Goal: Transaction & Acquisition: Purchase product/service

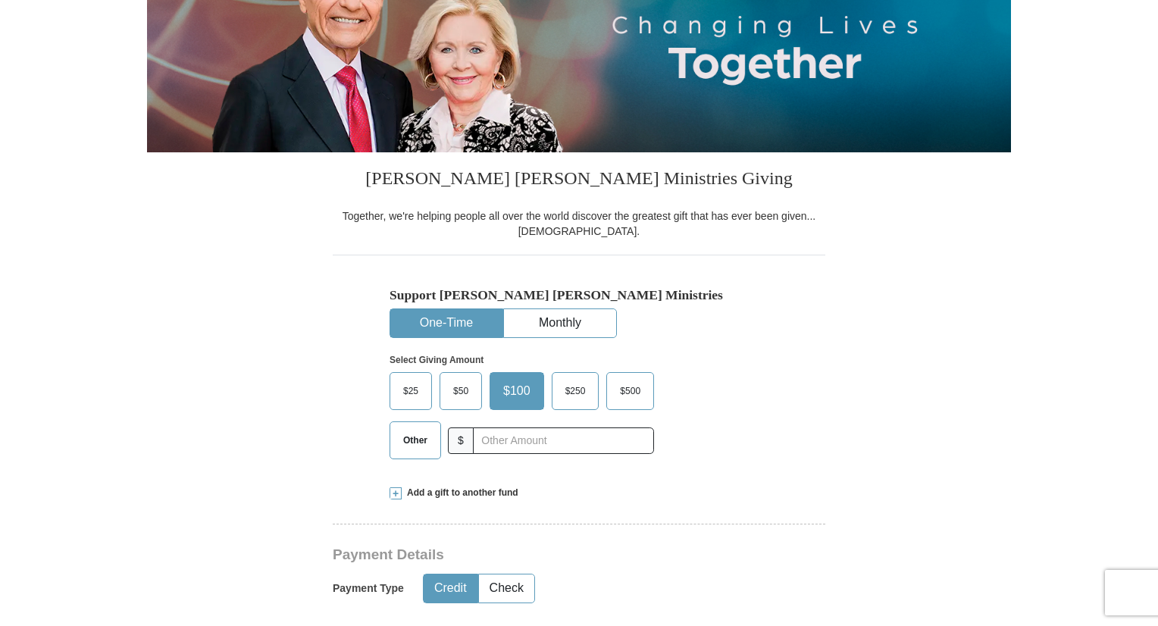
scroll to position [303, 0]
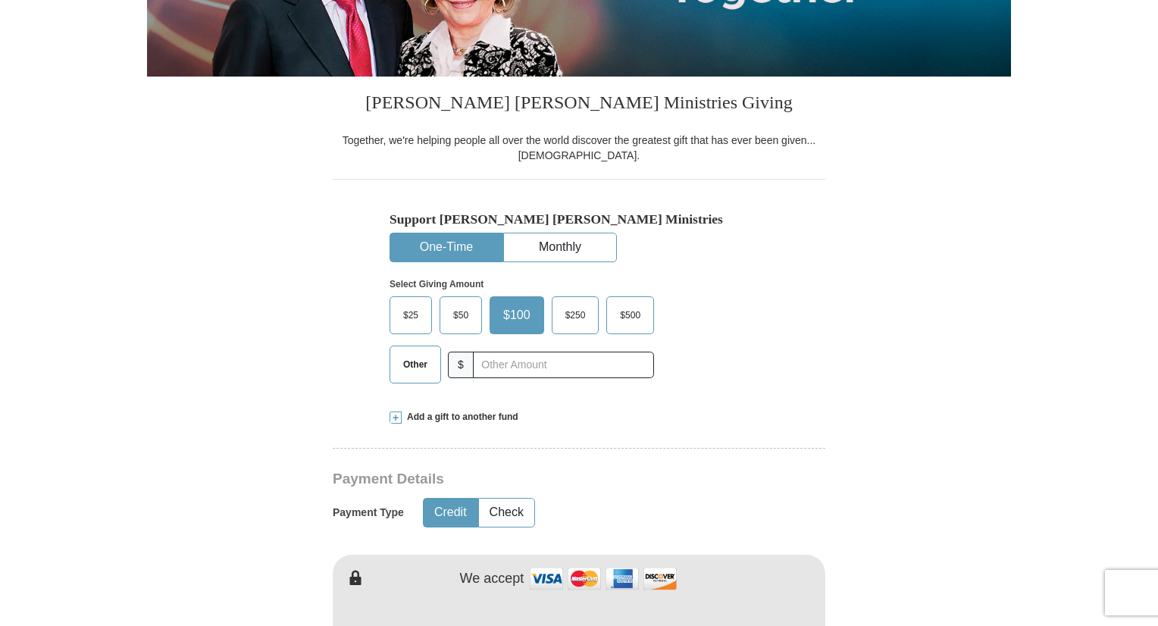
click at [463, 318] on span "$50" at bounding box center [461, 315] width 30 height 23
click at [0, 0] on input "$50" at bounding box center [0, 0] width 0 height 0
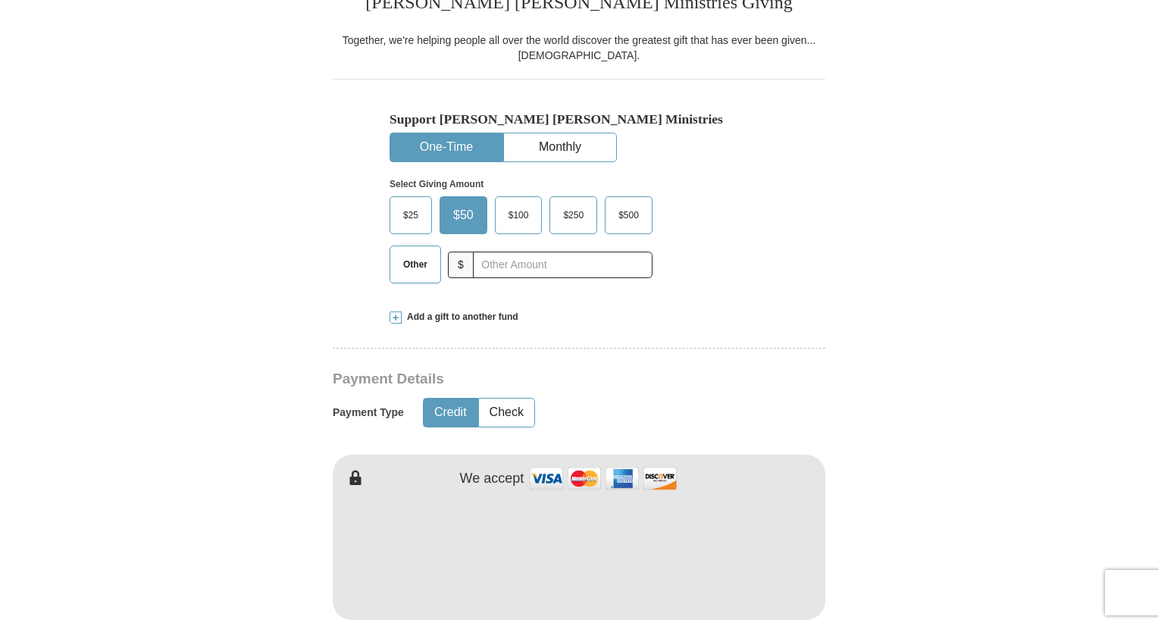
scroll to position [379, 0]
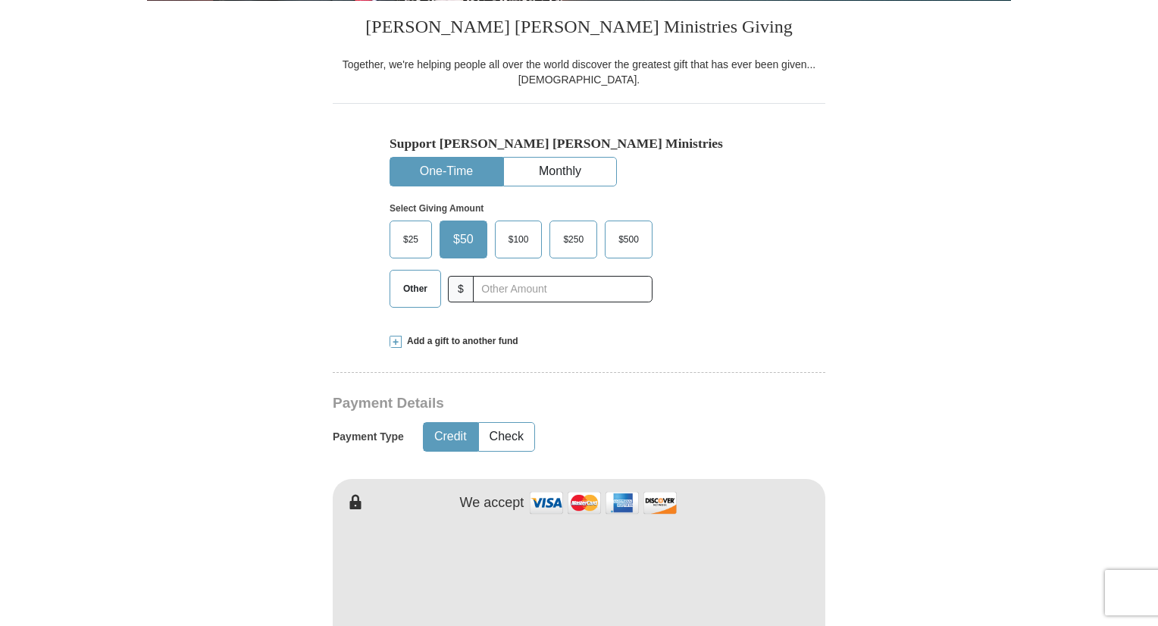
click at [398, 340] on span at bounding box center [396, 342] width 12 height 12
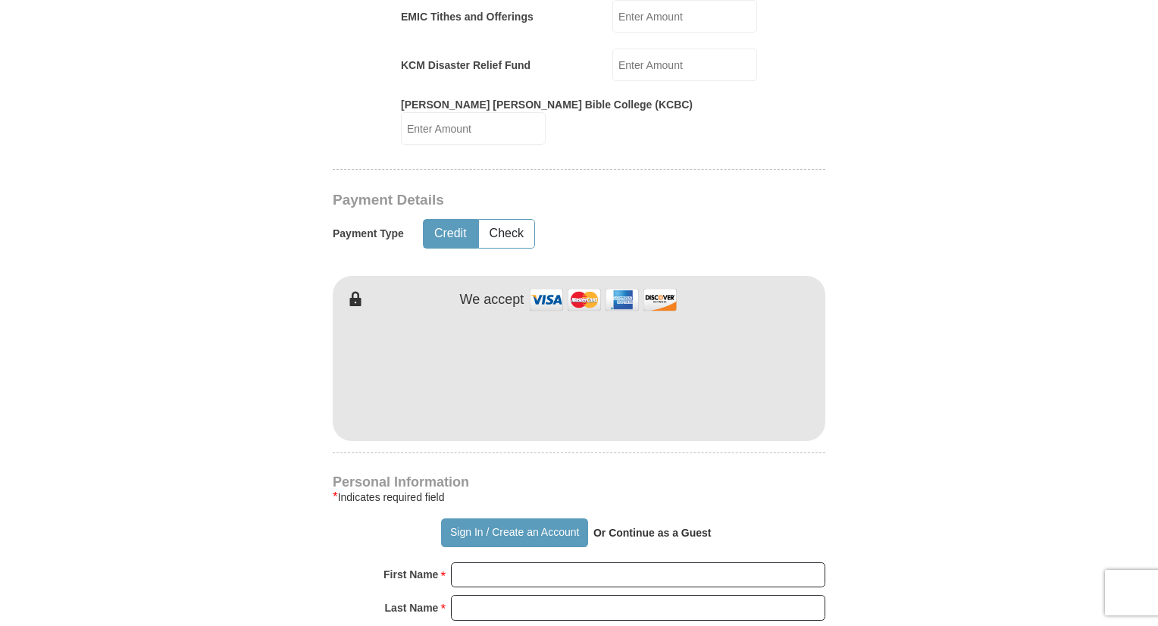
scroll to position [0, 0]
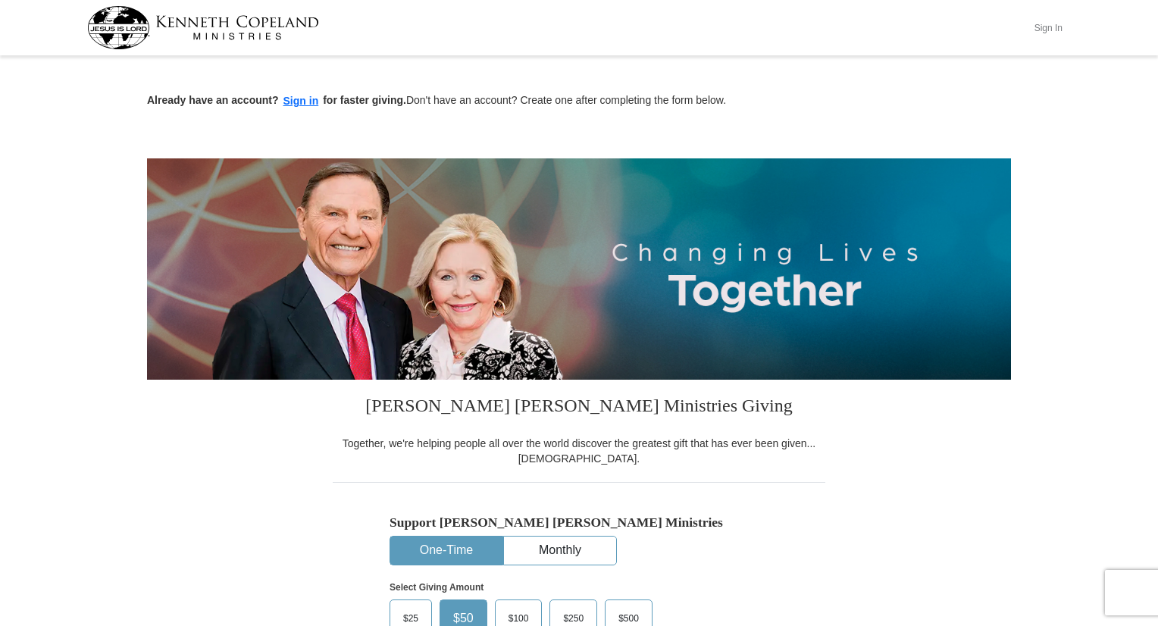
click at [1058, 28] on button "Sign In" at bounding box center [1048, 28] width 45 height 24
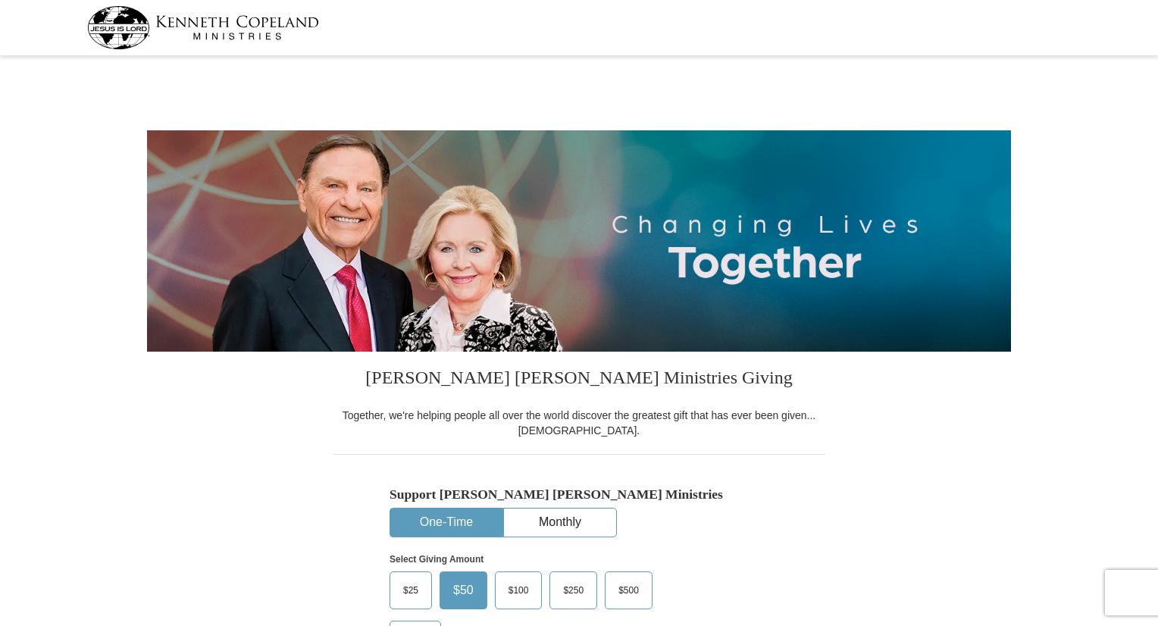
select select "SC"
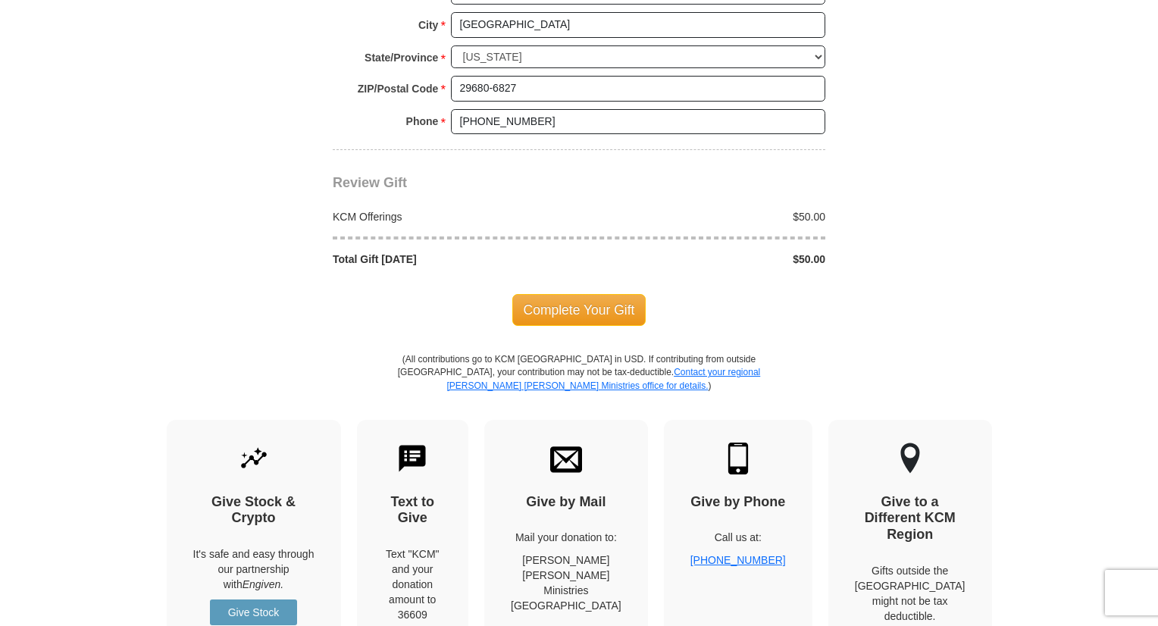
scroll to position [1289, 0]
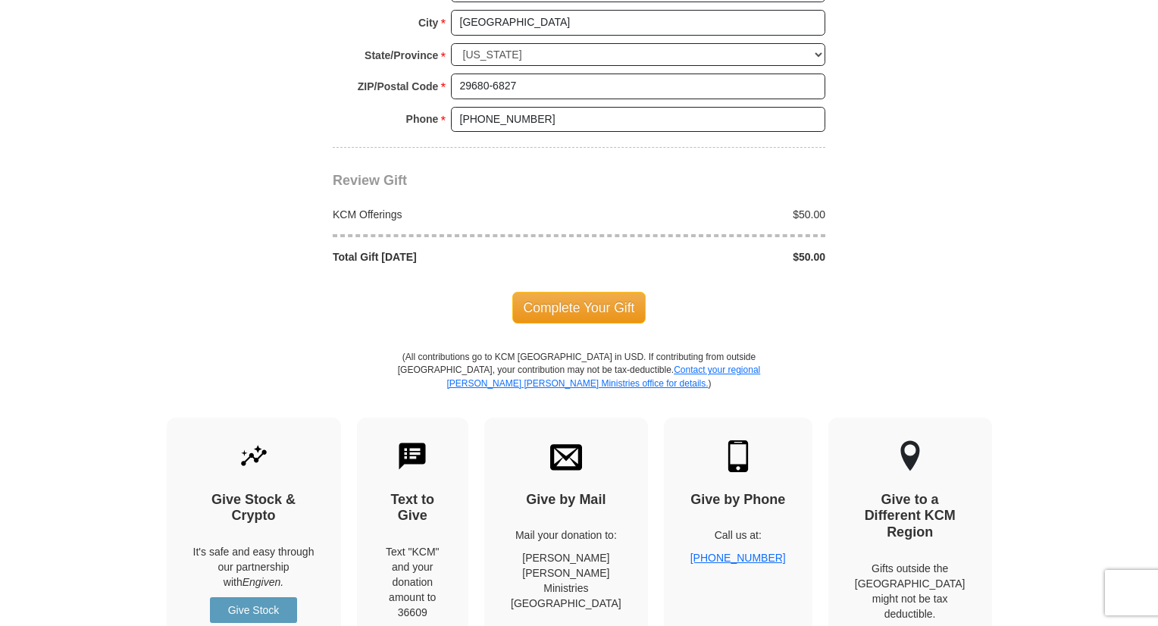
click at [601, 309] on span "Complete Your Gift" at bounding box center [579, 308] width 134 height 32
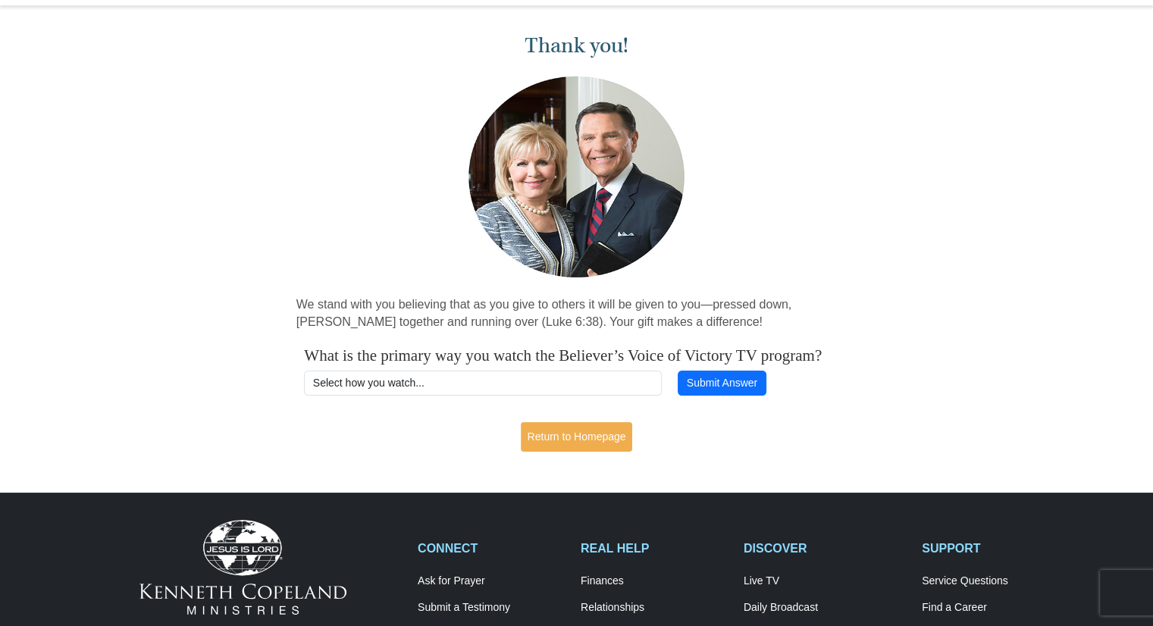
scroll to position [76, 0]
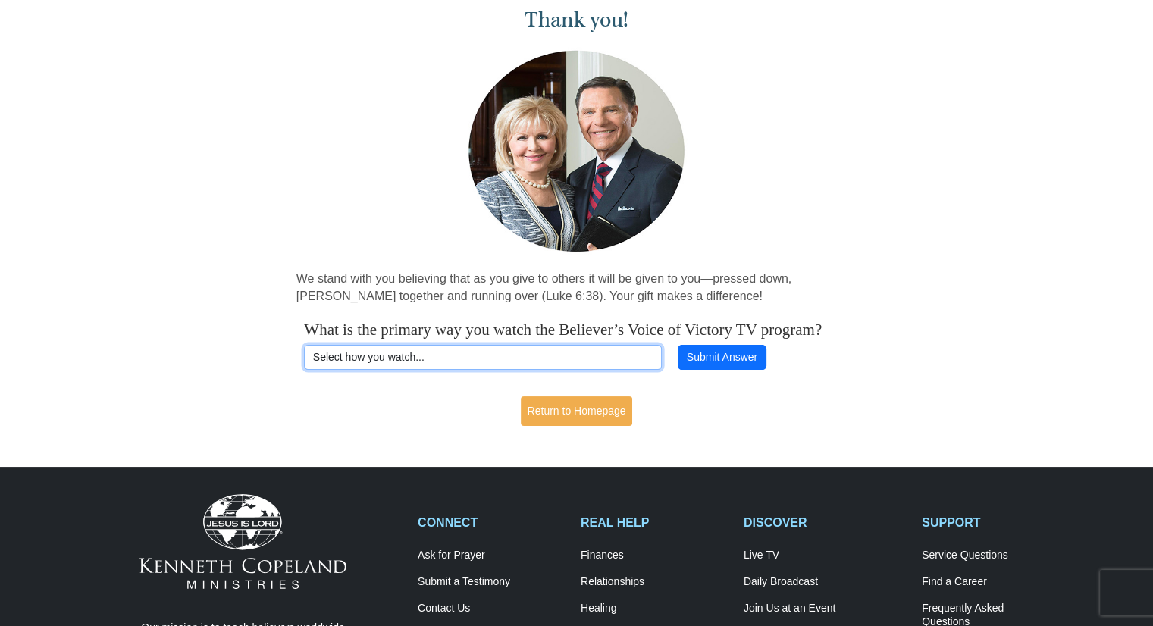
click at [453, 371] on select "Select how you watch... Daystar Morning Daystar Evening [DOMAIN_NAME] [DOMAIN_N…" at bounding box center [483, 358] width 358 height 26
select select "YOUTUBE"
click at [304, 364] on select "Select how you watch... Daystar Morning Daystar Evening [DOMAIN_NAME] [DOMAIN_N…" at bounding box center [483, 358] width 358 height 26
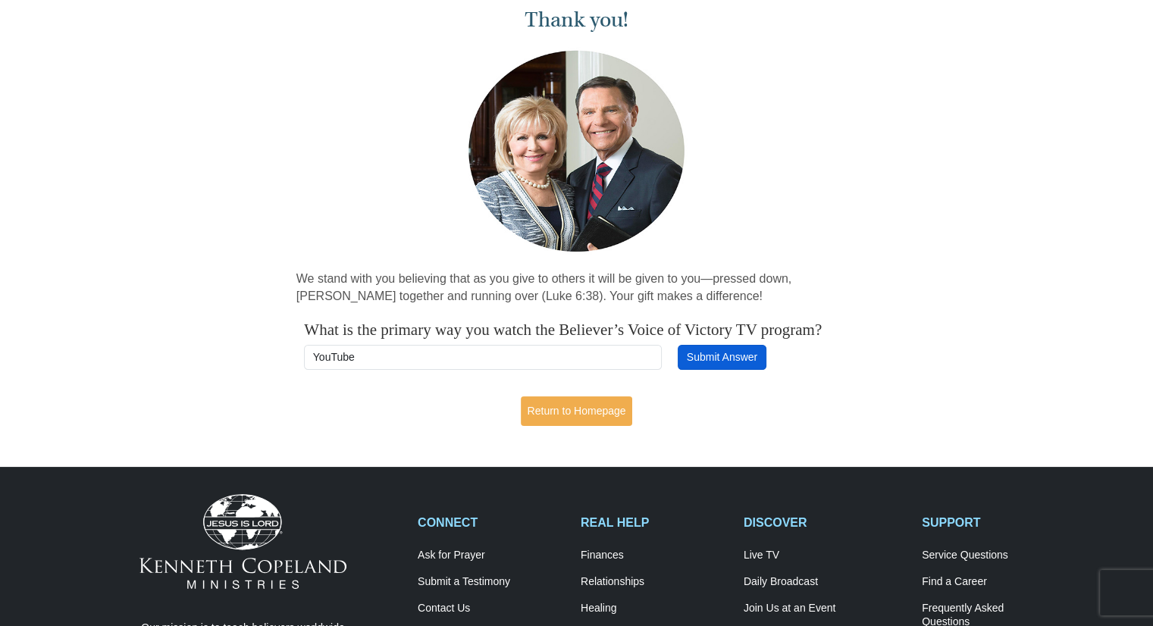
click at [737, 371] on button "Submit Answer" at bounding box center [722, 358] width 88 height 26
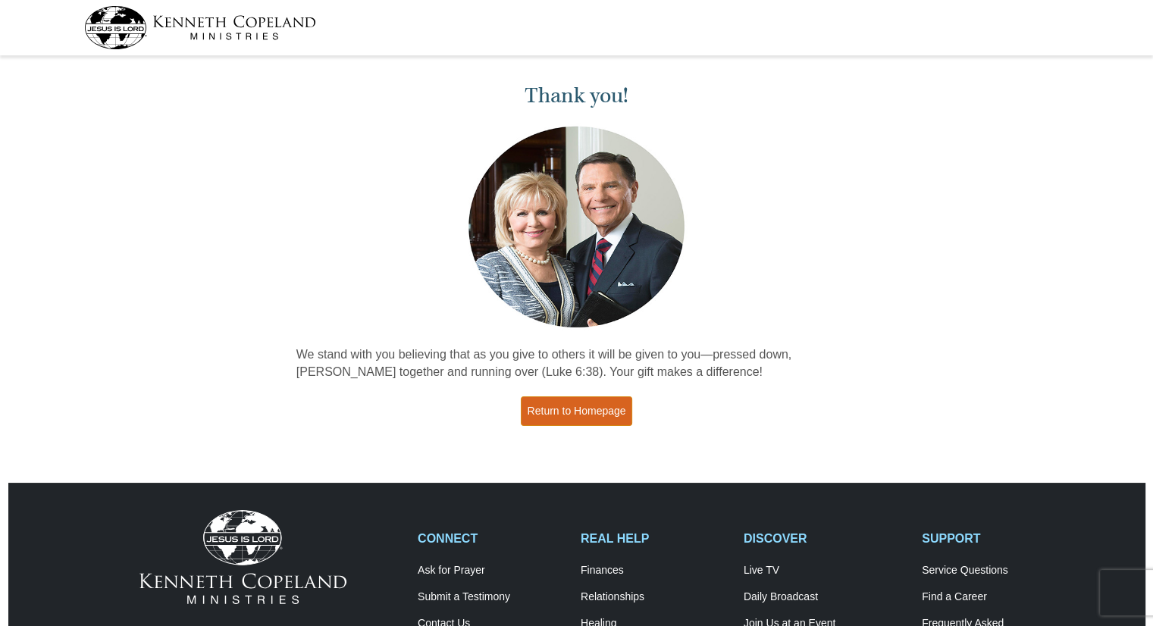
click at [563, 413] on link "Return to Homepage" at bounding box center [577, 412] width 112 height 30
